Goal: Transaction & Acquisition: Purchase product/service

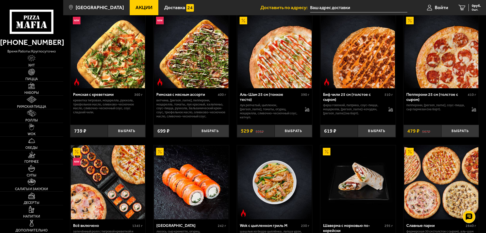
scroll to position [127, 0]
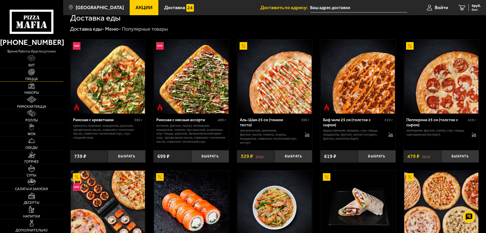
click at [29, 70] on img at bounding box center [31, 72] width 7 height 7
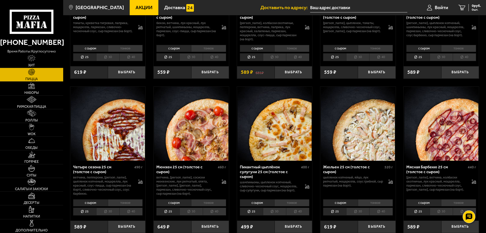
scroll to position [483, 0]
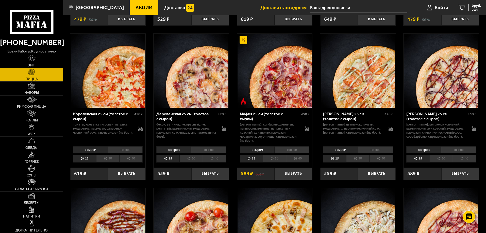
click at [301, 163] on li "40" at bounding box center [297, 159] width 23 height 8
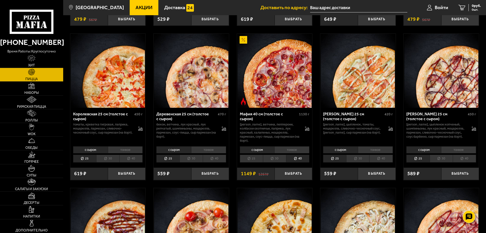
click at [289, 99] on img at bounding box center [275, 71] width 74 height 74
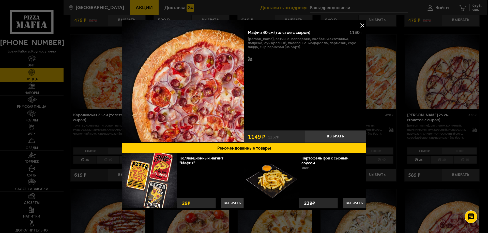
click at [362, 25] on button at bounding box center [362, 26] width 8 height 8
